Goal: Task Accomplishment & Management: Use online tool/utility

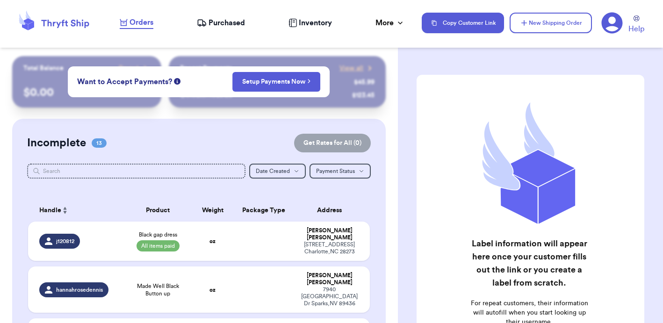
scroll to position [162, 0]
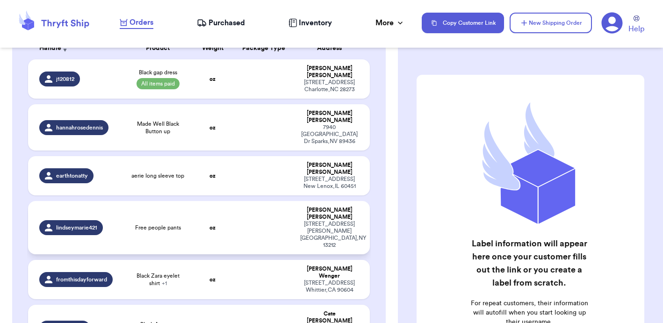
click at [234, 208] on td at bounding box center [264, 227] width 62 height 53
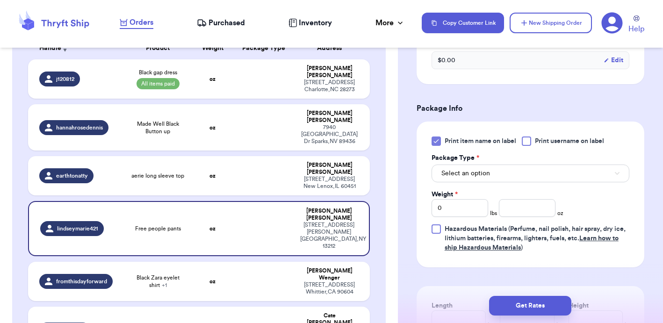
scroll to position [360, 0]
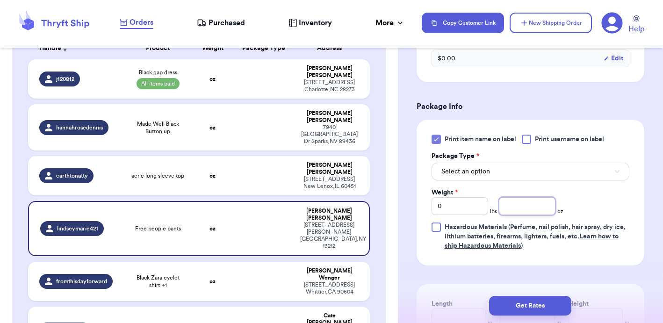
click at [522, 197] on input "number" at bounding box center [527, 206] width 57 height 18
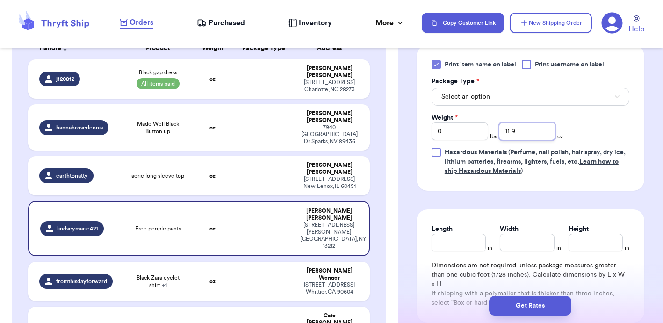
scroll to position [431, 0]
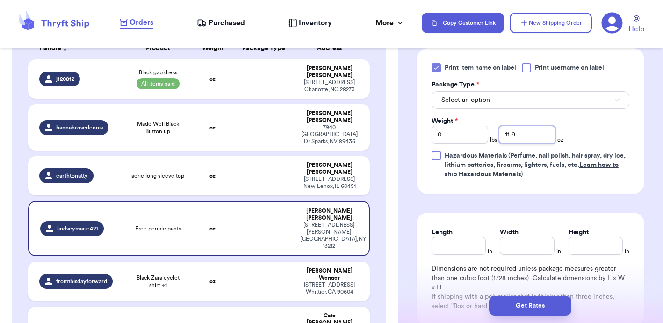
type input "11.9"
click at [471, 95] on span "Select an option" at bounding box center [465, 99] width 49 height 9
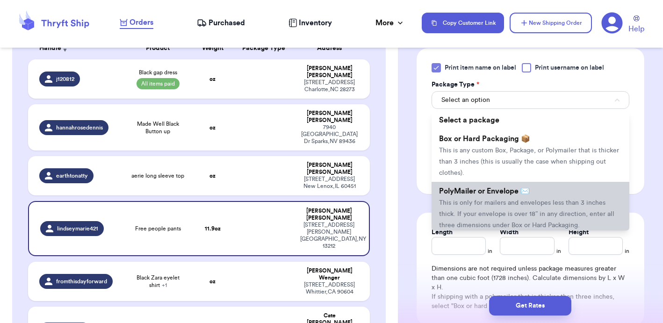
click at [474, 187] on span "PolyMailer or Envelope ✉️" at bounding box center [484, 190] width 91 height 7
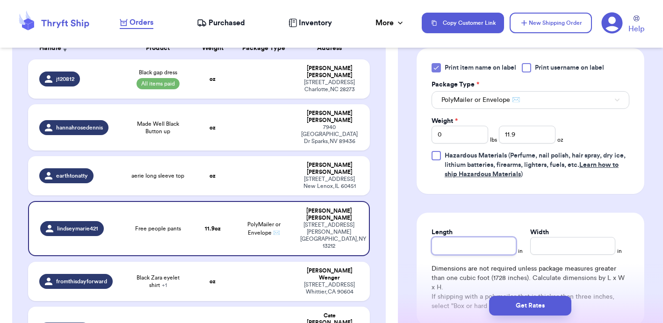
click at [462, 237] on input "Length" at bounding box center [473, 246] width 85 height 18
type input "8"
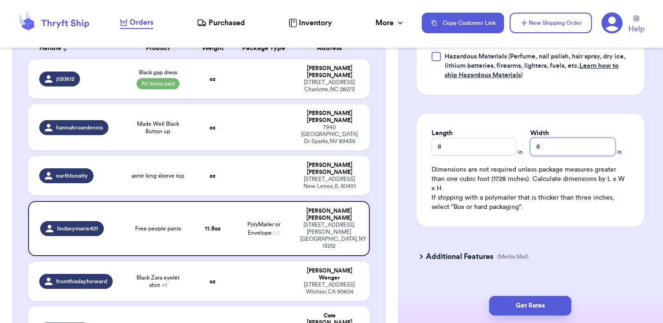
scroll to position [530, 0]
type input "8"
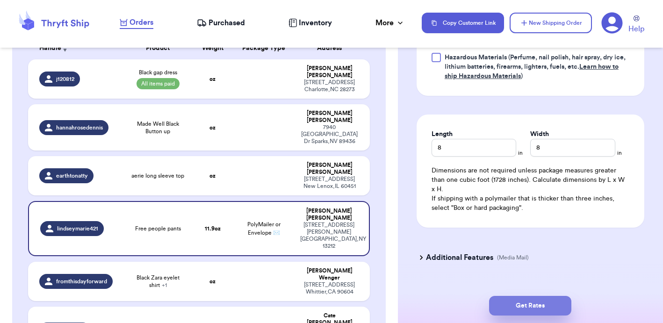
click at [524, 305] on button "Get Rates" at bounding box center [530, 306] width 82 height 20
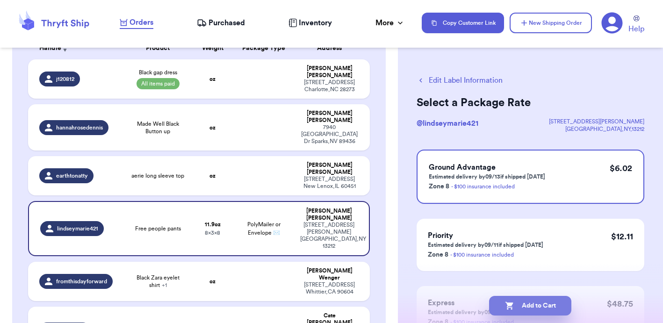
click at [524, 305] on button "Add to Cart" at bounding box center [530, 306] width 82 height 20
checkbox input "true"
select select "paid"
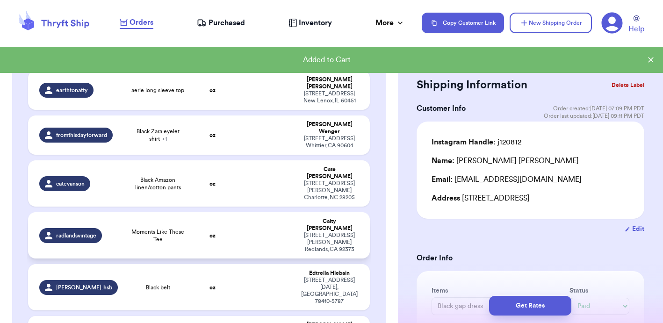
scroll to position [253, 0]
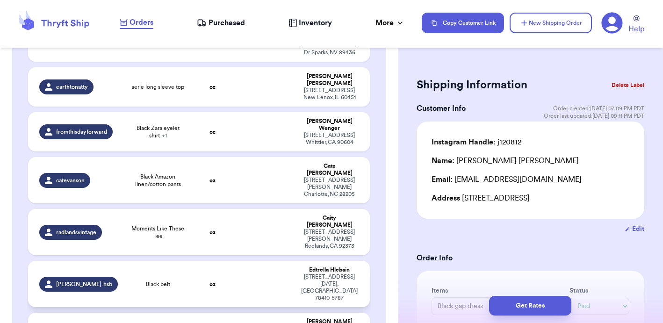
click at [239, 261] on td at bounding box center [264, 284] width 62 height 46
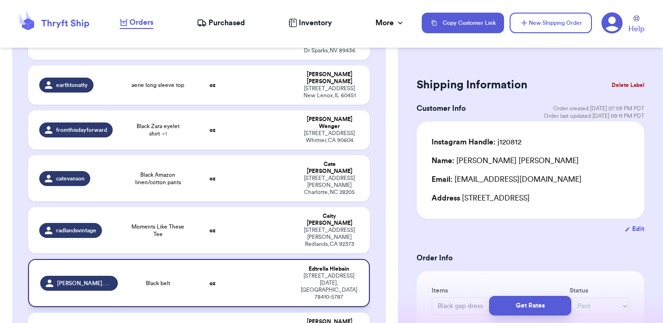
type input "Black belt"
select select "unknown"
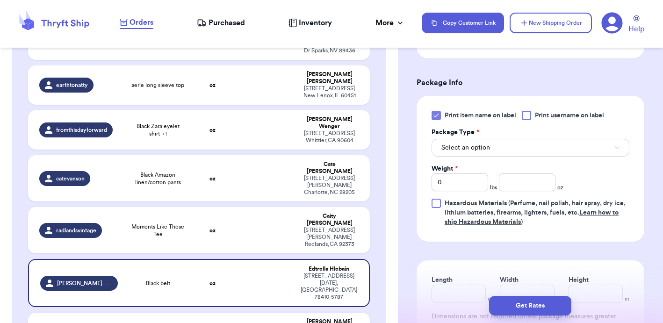
scroll to position [376, 0]
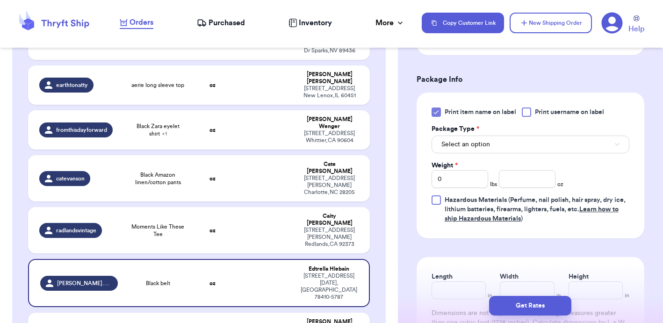
click at [485, 151] on button "Select an option" at bounding box center [530, 145] width 198 height 18
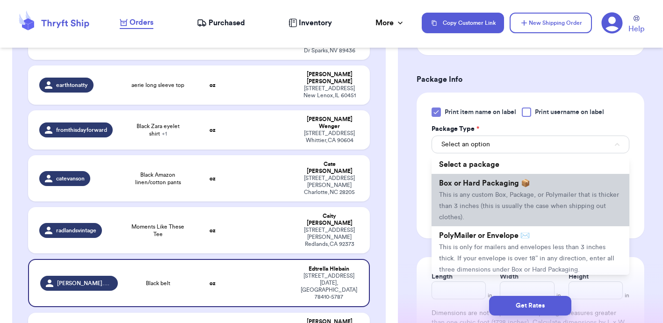
click at [480, 207] on span "This is any custom Box, Package, or Polymailer that is thicker than 3 inches (t…" at bounding box center [529, 206] width 180 height 29
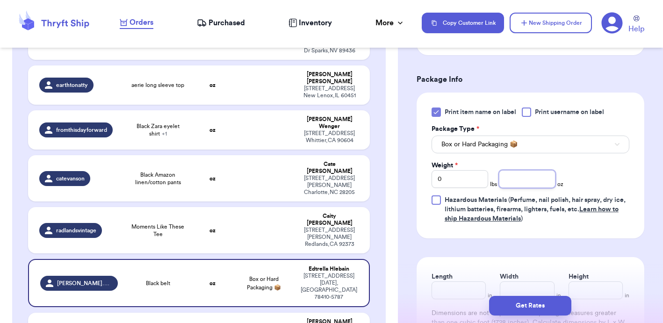
click at [525, 188] on input "number" at bounding box center [527, 179] width 57 height 18
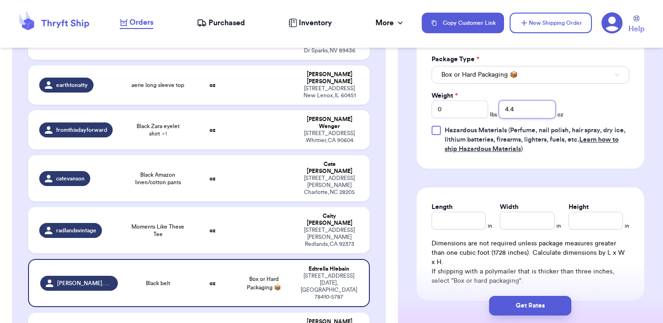
scroll to position [449, 0]
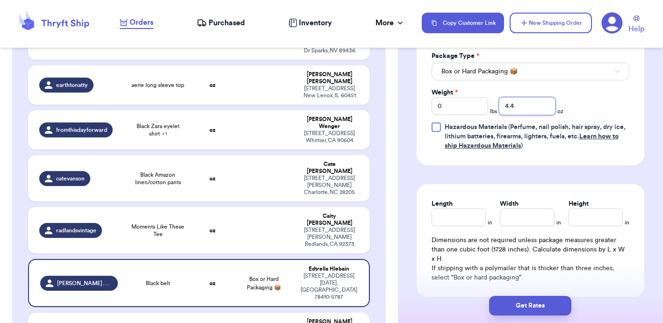
type input "4.4"
click at [473, 226] on input "Length" at bounding box center [458, 217] width 54 height 18
type input "8"
type input "7.5"
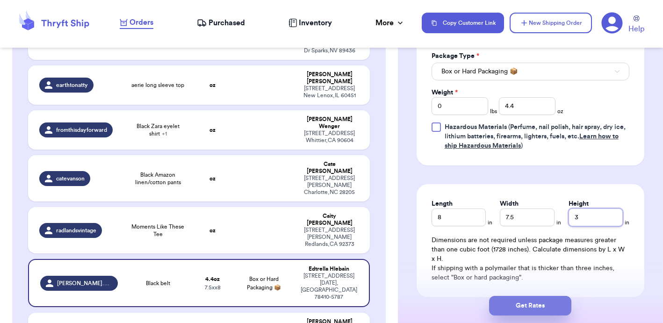
type input "3"
click at [520, 309] on button "Get Rates" at bounding box center [530, 306] width 82 height 20
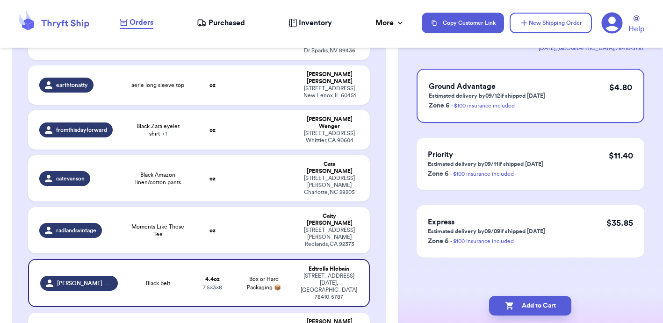
scroll to position [81, 0]
click at [538, 306] on button "Add to Cart" at bounding box center [530, 306] width 82 height 20
checkbox input "true"
select select "paid"
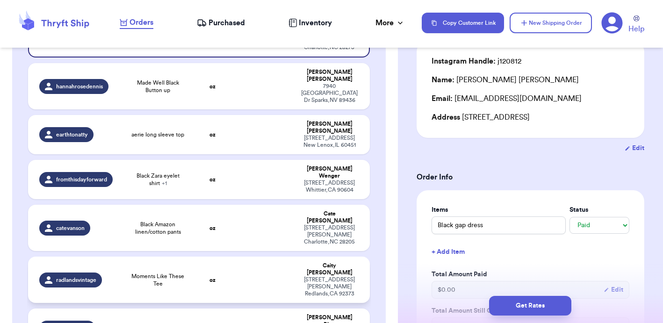
scroll to position [205, 0]
click at [242, 205] on td at bounding box center [264, 228] width 62 height 46
type input "Black Amazon linen/cotton pants"
select select "unknown"
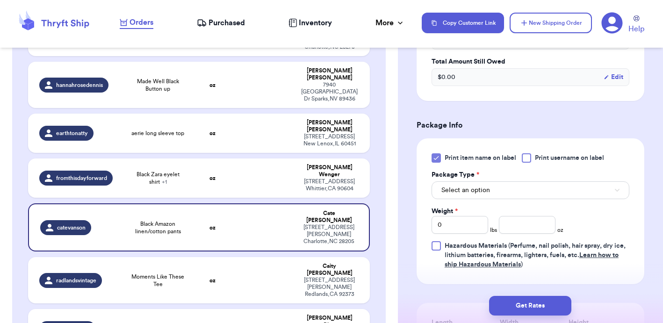
scroll to position [332, 0]
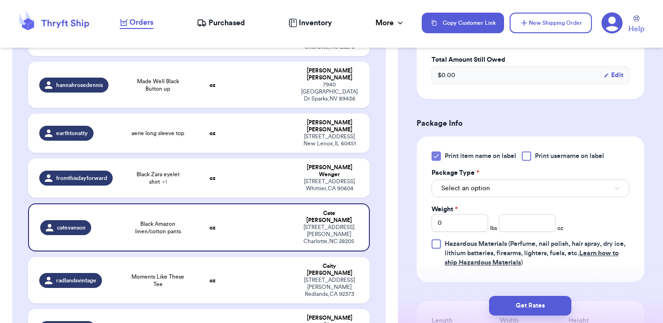
click at [472, 190] on span "Select an option" at bounding box center [465, 188] width 49 height 9
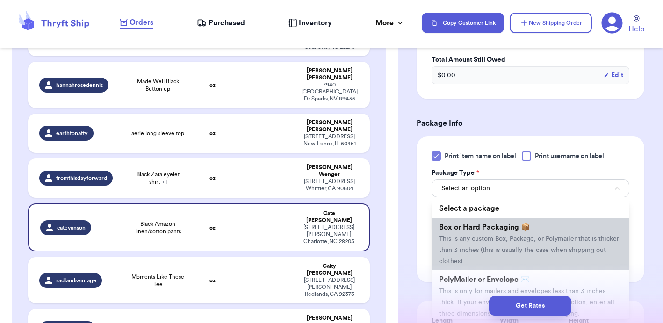
click at [469, 237] on li "Box or Hard Packaging 📦 This is any custom Box, Package, or Polymailer that is …" at bounding box center [530, 244] width 198 height 52
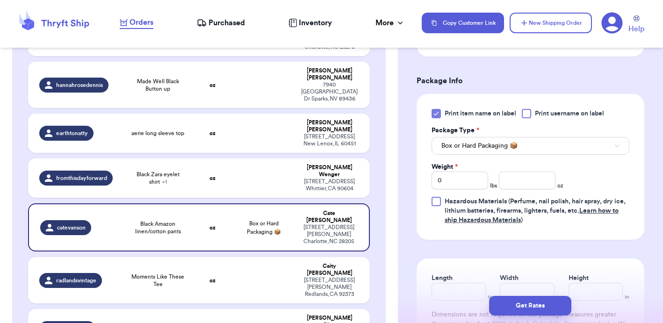
scroll to position [378, 0]
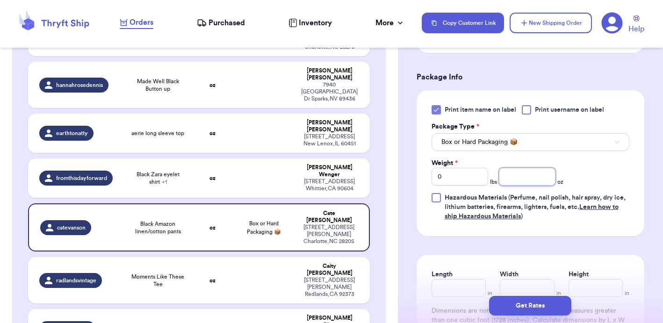
click at [524, 183] on input "number" at bounding box center [527, 177] width 57 height 18
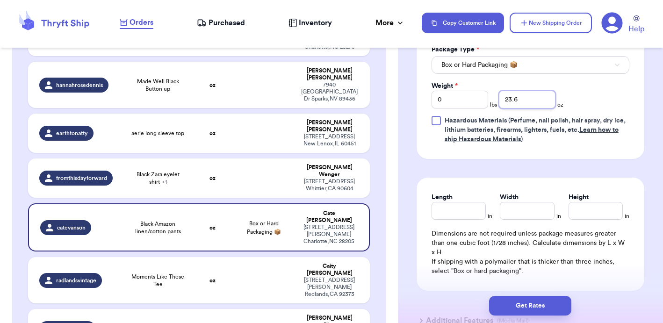
scroll to position [456, 0]
type input "23.6"
click at [465, 213] on input "Length" at bounding box center [458, 210] width 54 height 18
type input "11"
type input "8"
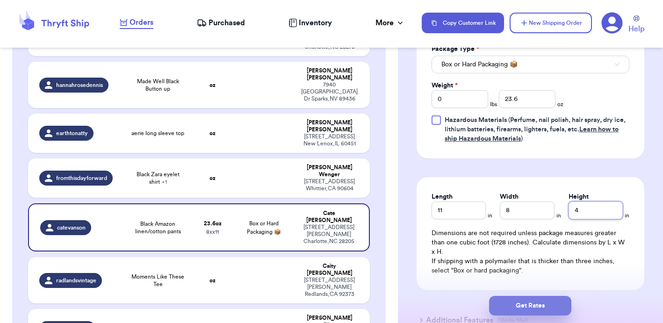
type input "4"
click at [526, 309] on button "Get Rates" at bounding box center [530, 306] width 82 height 20
type input "1"
type input "7.600000000000001"
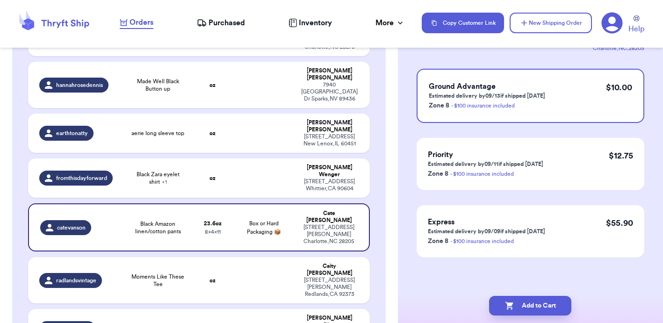
scroll to position [0, 0]
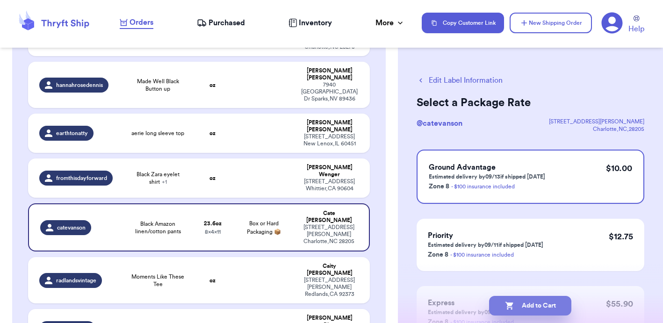
click at [526, 309] on button "Add to Cart" at bounding box center [530, 306] width 82 height 20
checkbox input "true"
select select "paid"
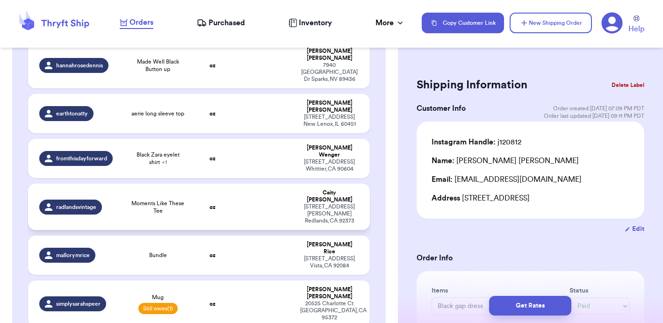
scroll to position [227, 0]
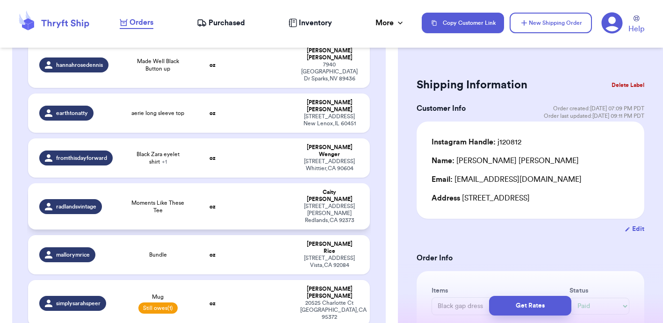
click at [252, 194] on td at bounding box center [264, 206] width 62 height 46
type input "Moments Like These Tee"
select select "unknown"
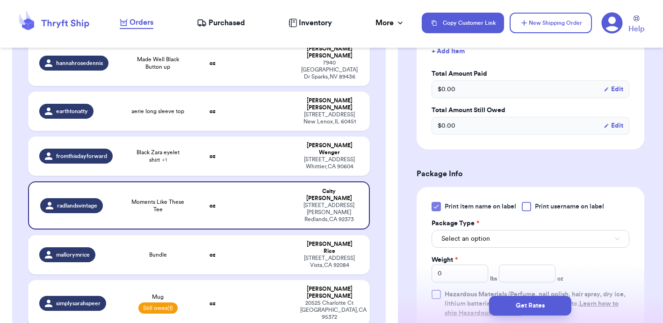
scroll to position [286, 0]
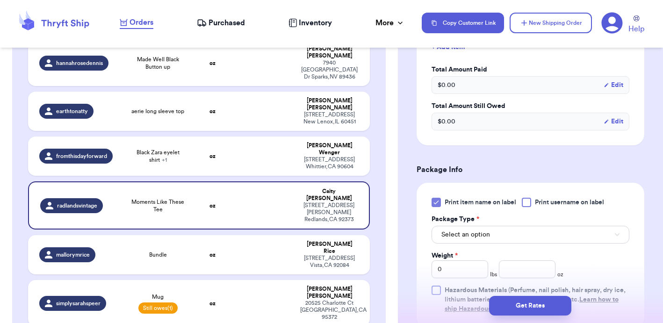
click at [515, 235] on button "Select an option" at bounding box center [530, 235] width 198 height 18
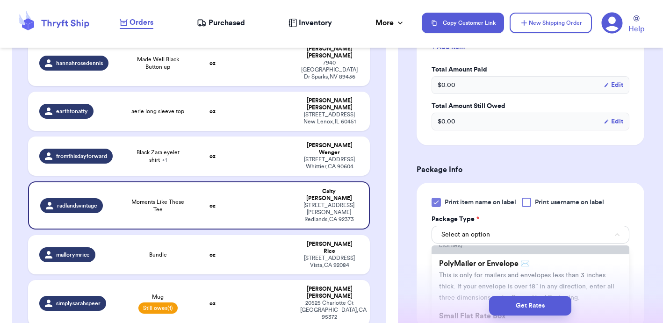
scroll to position [67, 0]
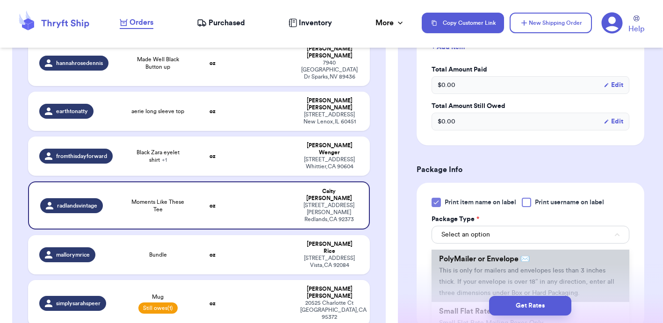
click at [506, 278] on li "PolyMailer or Envelope ✉️ This is only for mailers and envelopes less than 3 in…" at bounding box center [530, 276] width 198 height 52
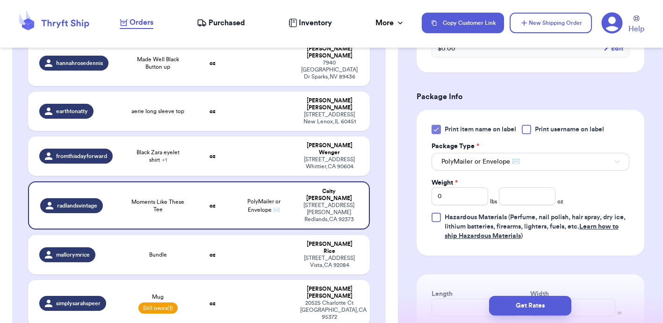
scroll to position [365, 0]
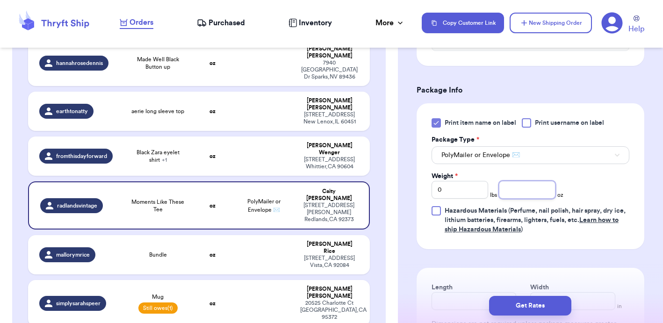
click at [518, 188] on input "number" at bounding box center [527, 190] width 57 height 18
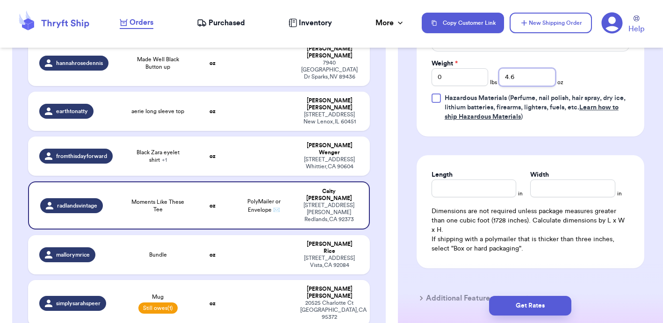
scroll to position [486, 0]
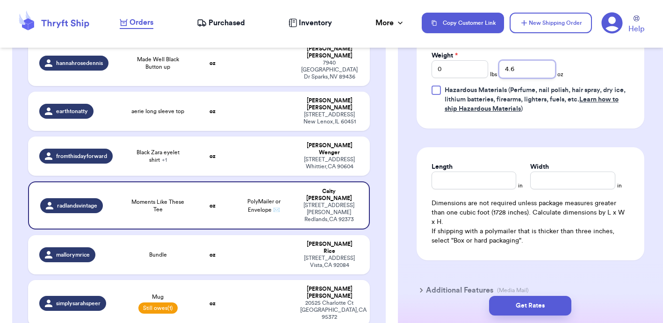
type input "4.6"
click at [479, 185] on input "Length" at bounding box center [473, 181] width 85 height 18
type input "7"
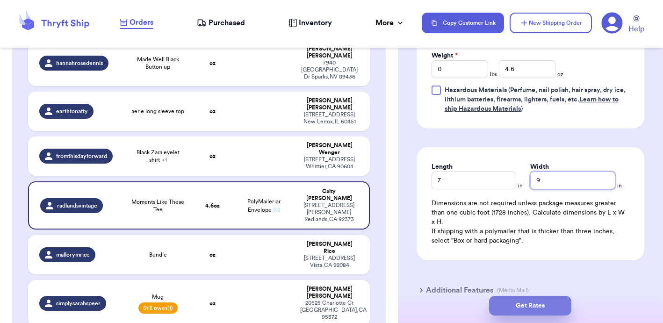
type input "9"
click at [531, 303] on button "Get Rates" at bounding box center [530, 306] width 82 height 20
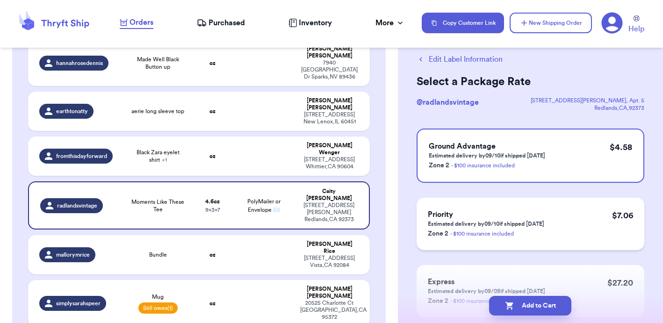
scroll to position [22, 0]
click at [543, 304] on button "Add to Cart" at bounding box center [530, 306] width 82 height 20
checkbox input "true"
select select "paid"
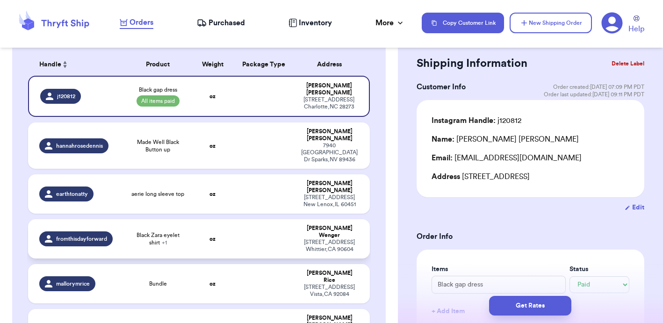
scroll to position [145, 0]
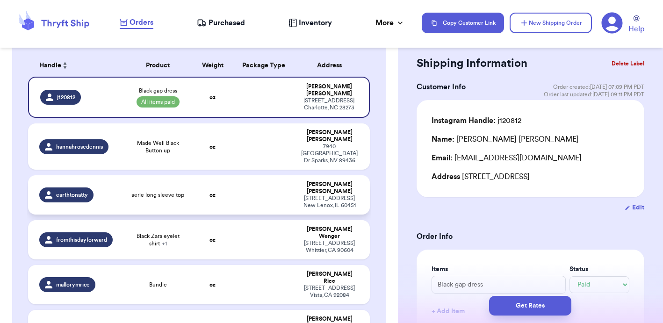
click at [251, 184] on td at bounding box center [264, 194] width 62 height 39
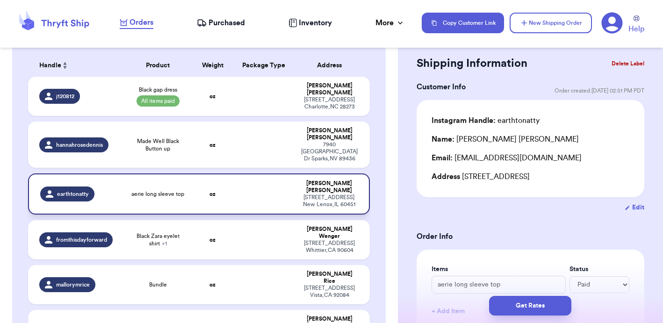
type input "aerie long sleeve top"
select select "unknown"
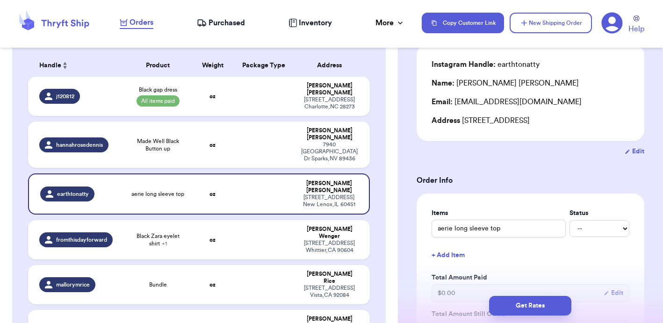
scroll to position [79, 0]
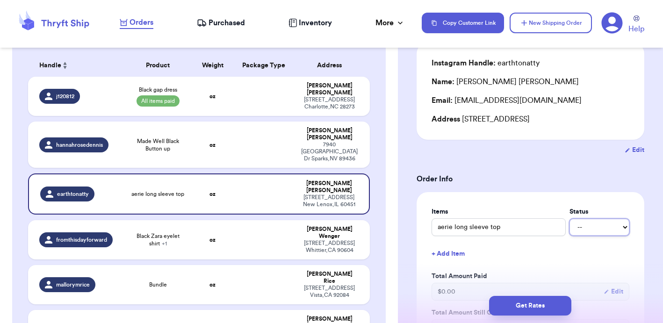
select select "paid"
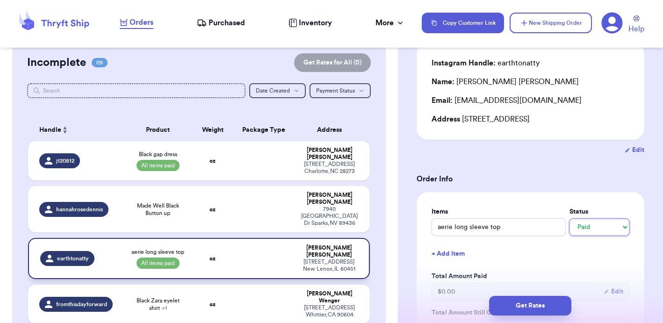
scroll to position [79, 0]
